Goal: Information Seeking & Learning: Learn about a topic

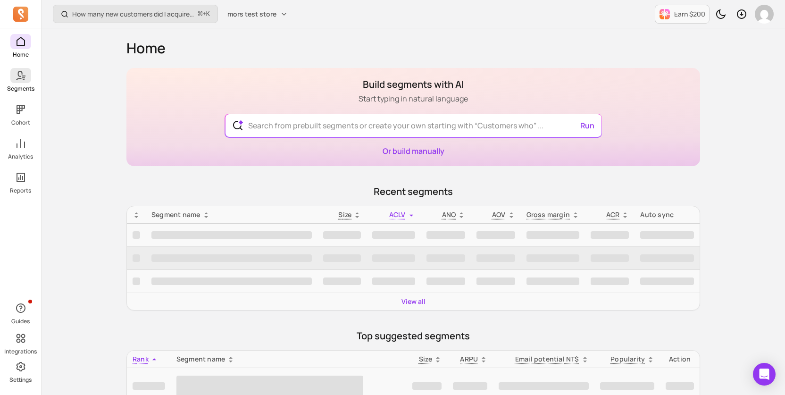
click at [24, 80] on icon at bounding box center [20, 75] width 11 height 11
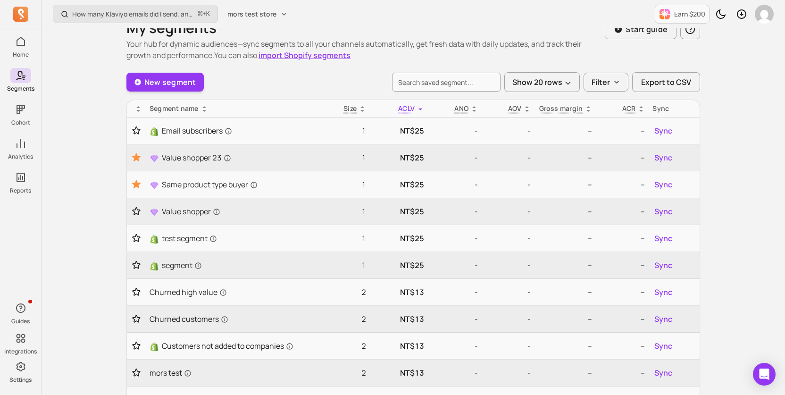
scroll to position [27, 0]
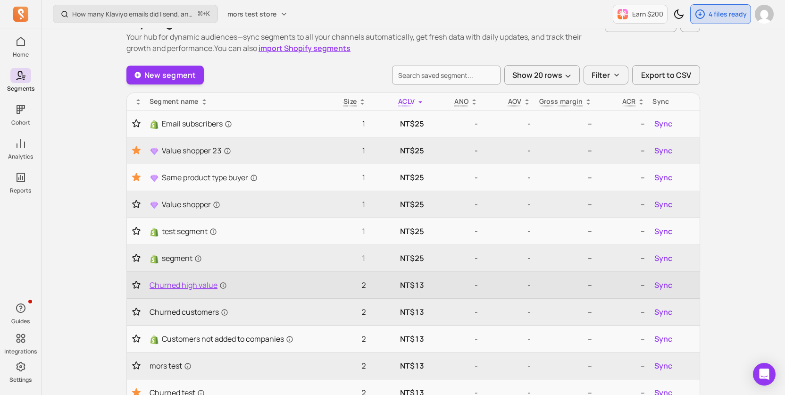
click at [180, 288] on span "Churned high value" at bounding box center [187, 284] width 77 height 11
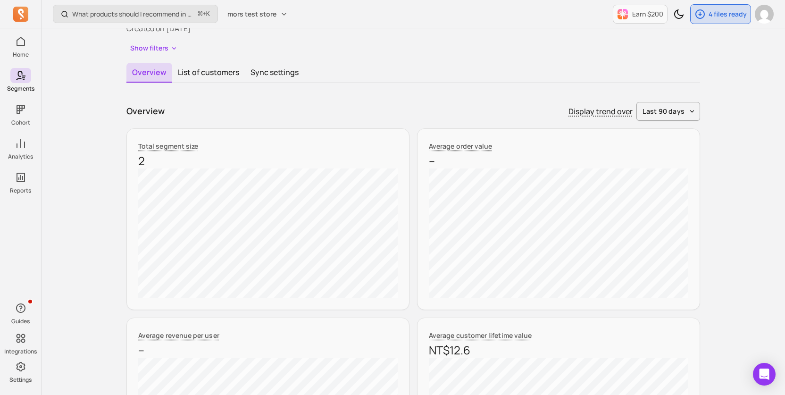
scroll to position [14, 0]
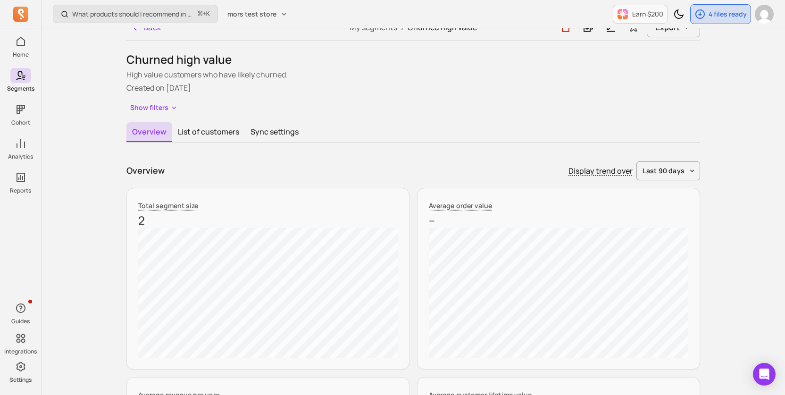
drag, startPoint x: 145, startPoint y: 170, endPoint x: 180, endPoint y: 170, distance: 34.9
click at [166, 170] on div "Overview Display trend over last 90 days" at bounding box center [412, 170] width 573 height 19
click at [180, 170] on div "Overview Display trend over last 90 days" at bounding box center [412, 170] width 573 height 19
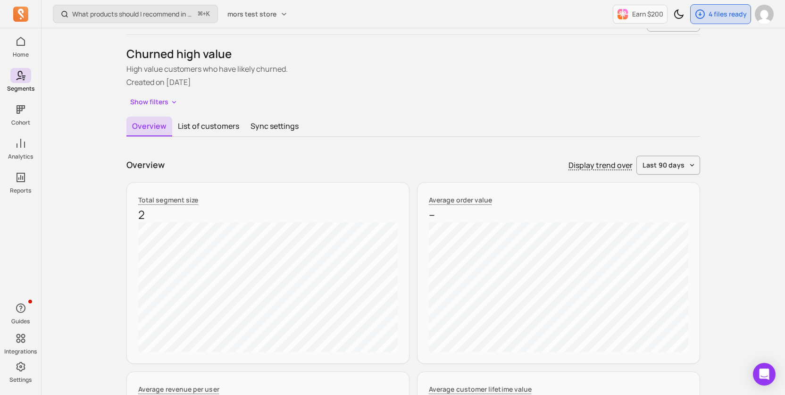
scroll to position [0, 0]
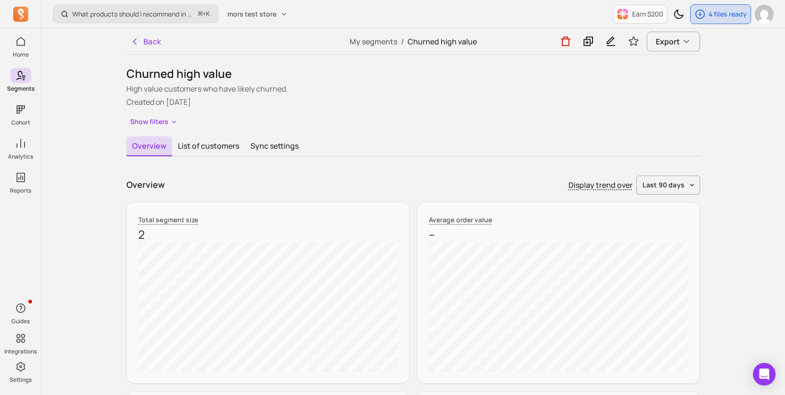
click at [521, 182] on div "Overview Display trend over last 90 days" at bounding box center [412, 184] width 573 height 19
